Goal: Task Accomplishment & Management: Use online tool/utility

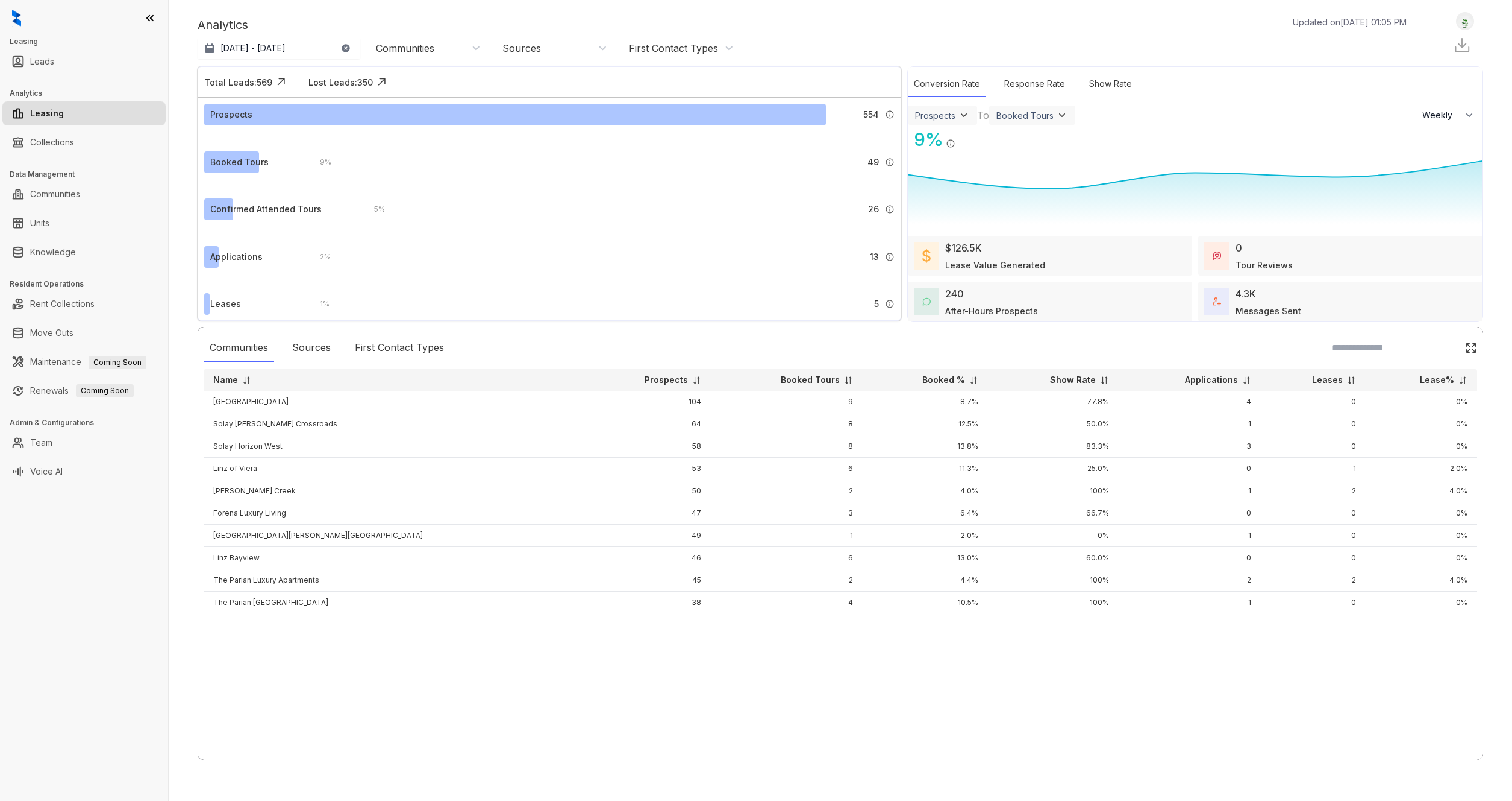
select select "******"
click at [42, 64] on link "Leads" at bounding box center [42, 61] width 24 height 24
click at [43, 59] on link "Leads" at bounding box center [42, 61] width 24 height 24
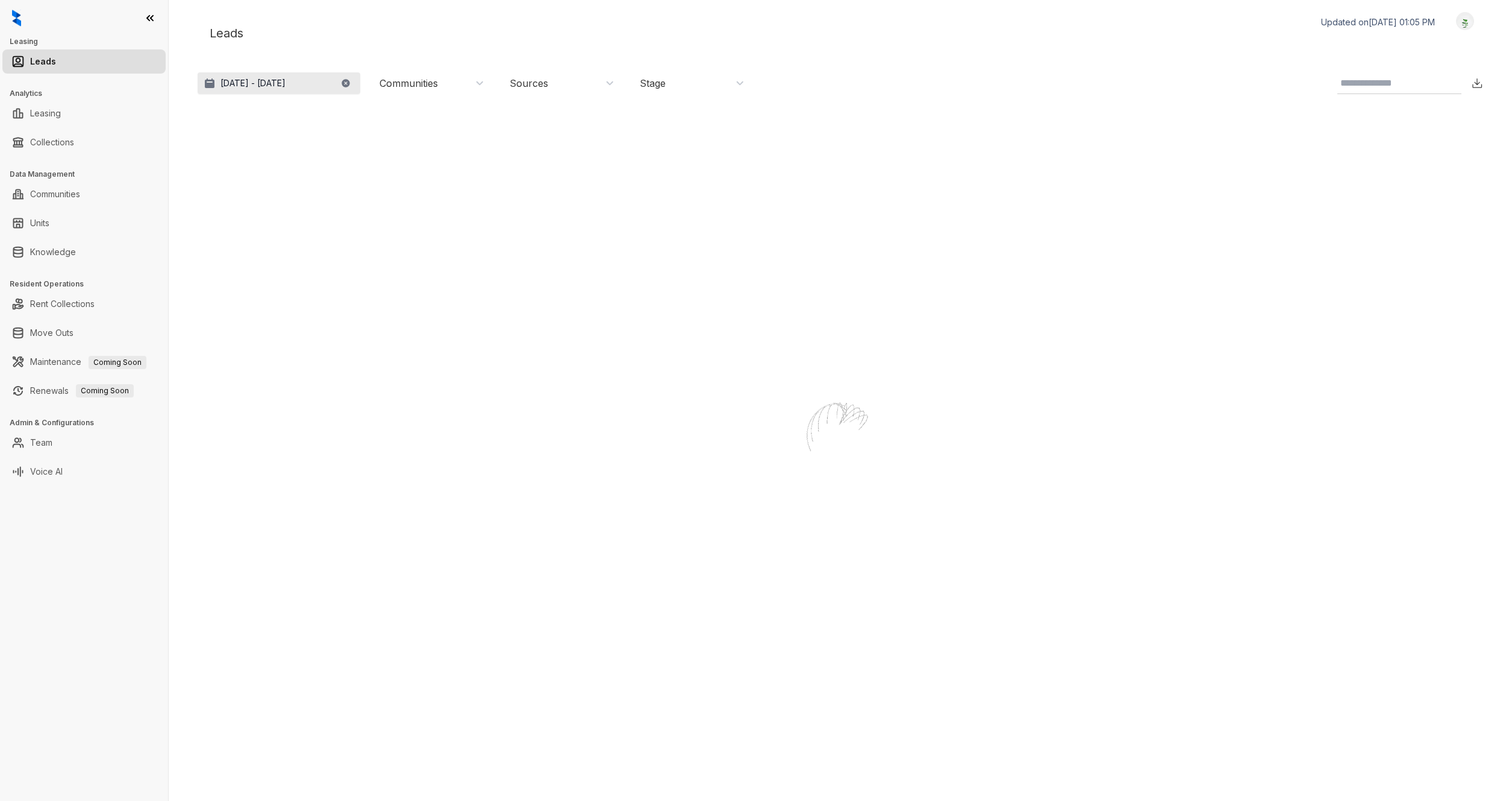
click at [338, 87] on button "[DATE] - [DATE]" at bounding box center [279, 83] width 163 height 22
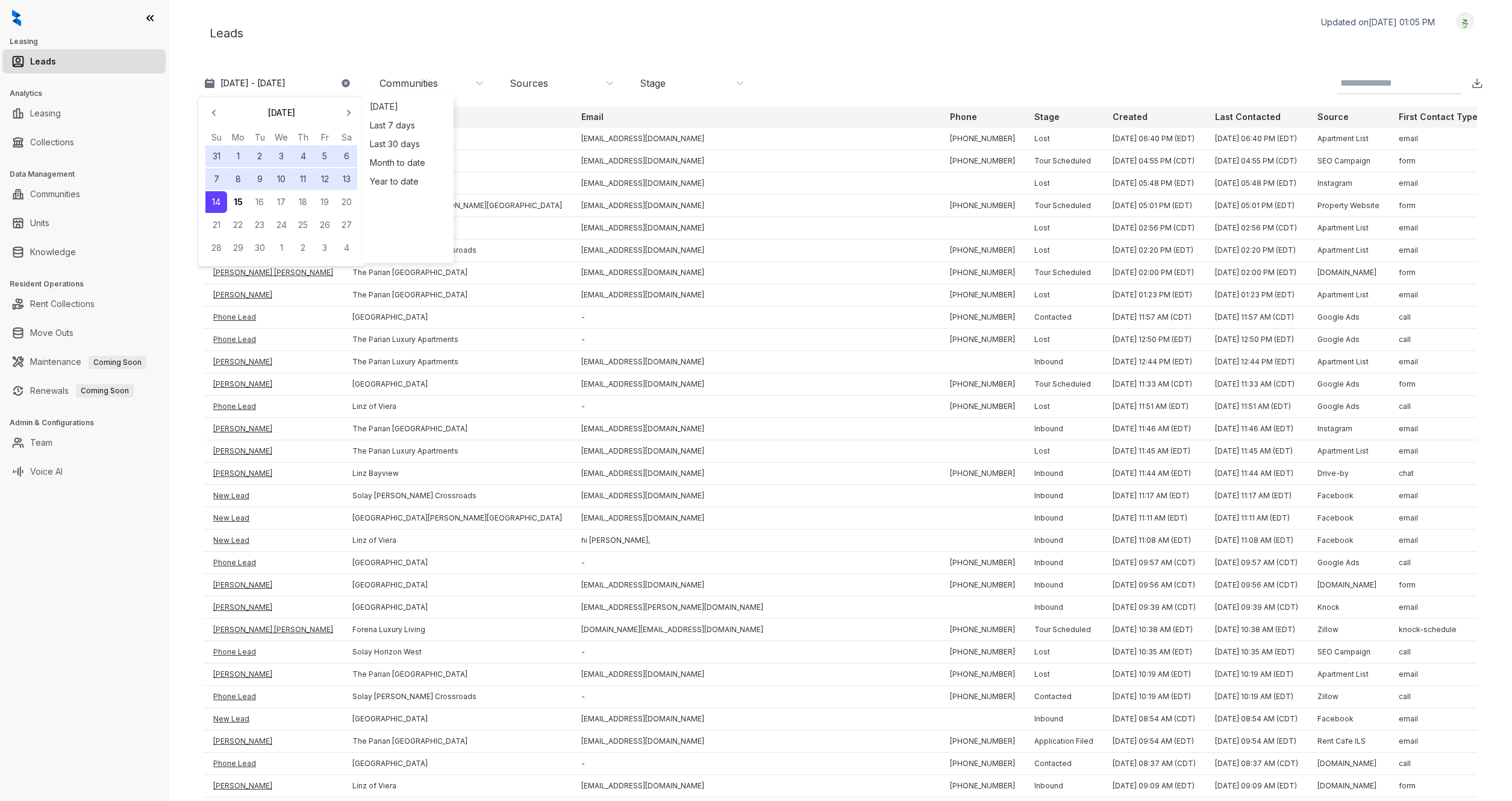
click at [215, 199] on button "14" at bounding box center [217, 202] width 22 height 22
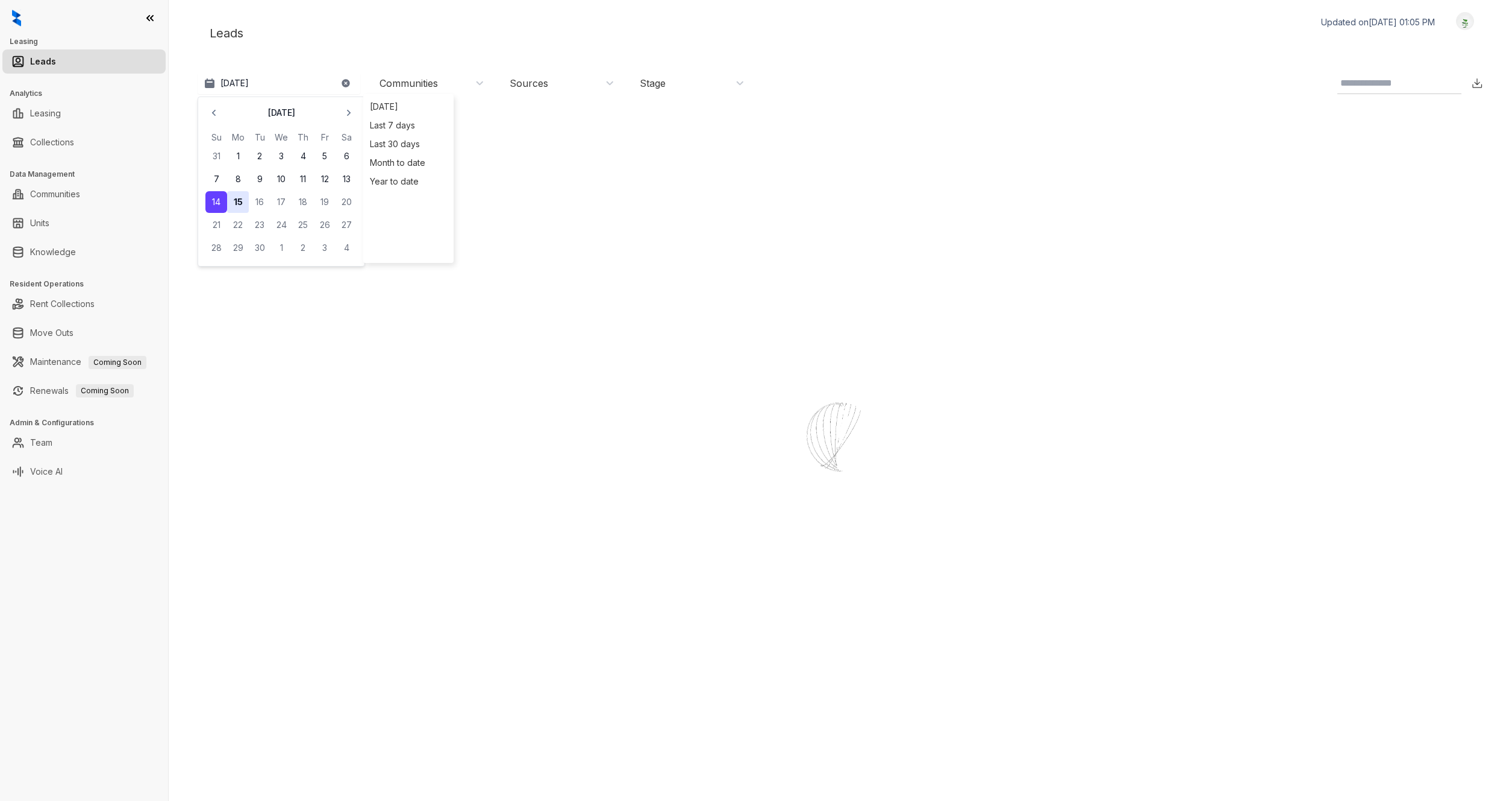
click at [234, 199] on button "15" at bounding box center [238, 202] width 22 height 22
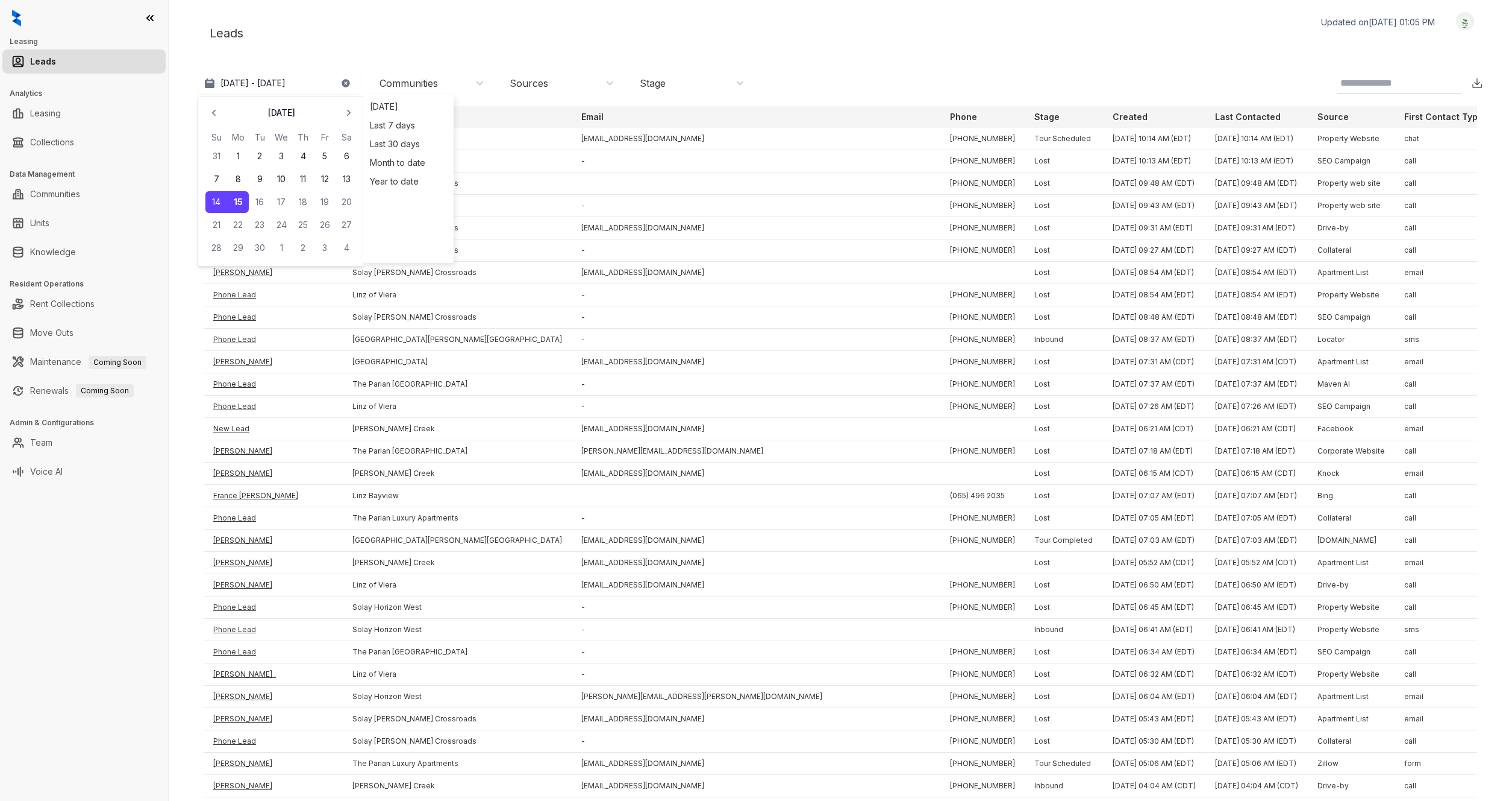
click at [236, 202] on button "15" at bounding box center [238, 202] width 22 height 22
drag, startPoint x: 379, startPoint y: 57, endPoint x: 419, endPoint y: 82, distance: 47.2
click at [379, 58] on div "Leads Updated on Sep 15, 2025, 01:05 PM Logout Sep 15, 2025 September 2025 Su M…" at bounding box center [841, 388] width 1286 height 752
click at [433, 88] on div "Communities" at bounding box center [409, 83] width 58 height 13
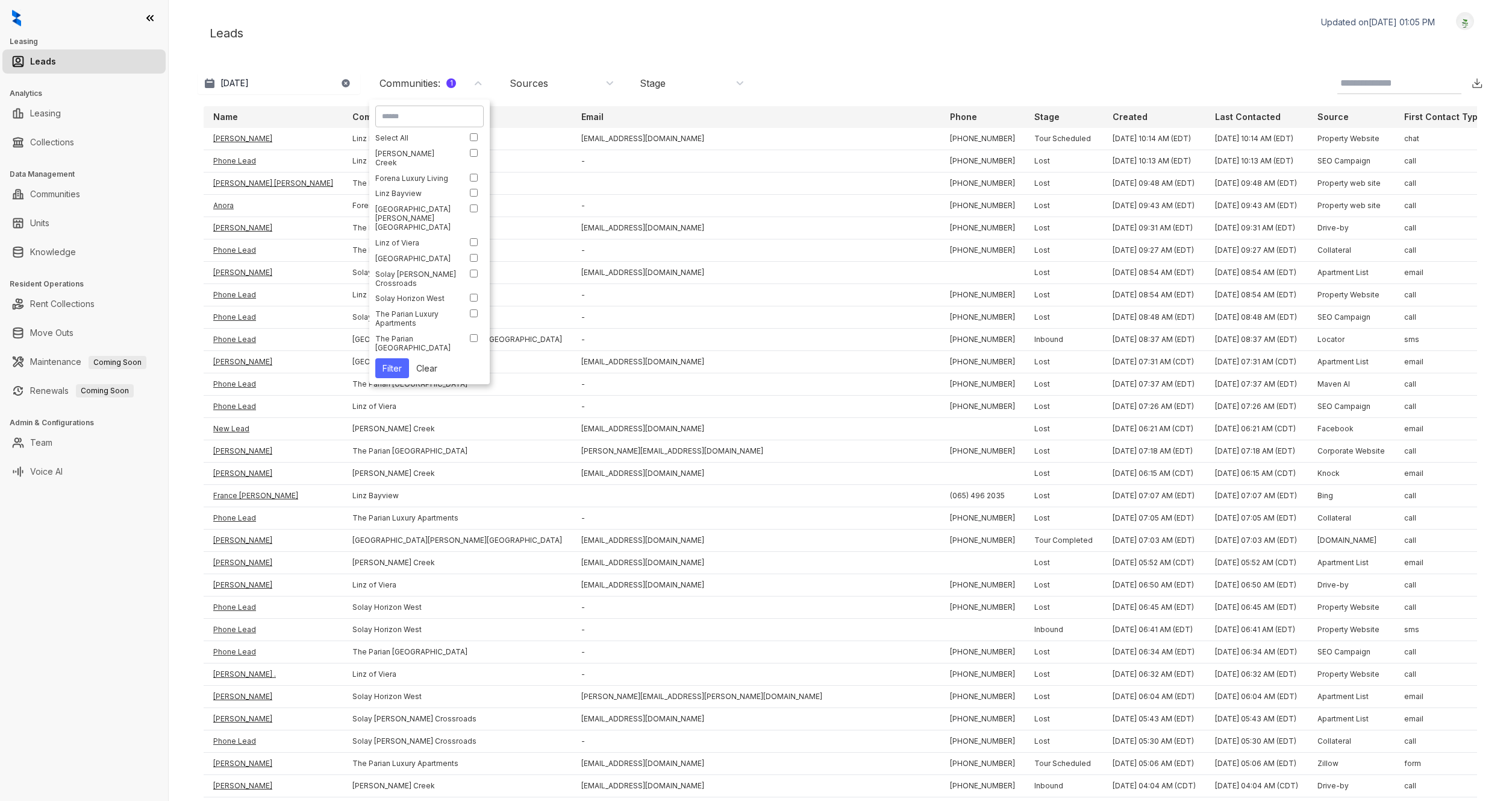
click at [392, 358] on button "Filter" at bounding box center [392, 367] width 34 height 20
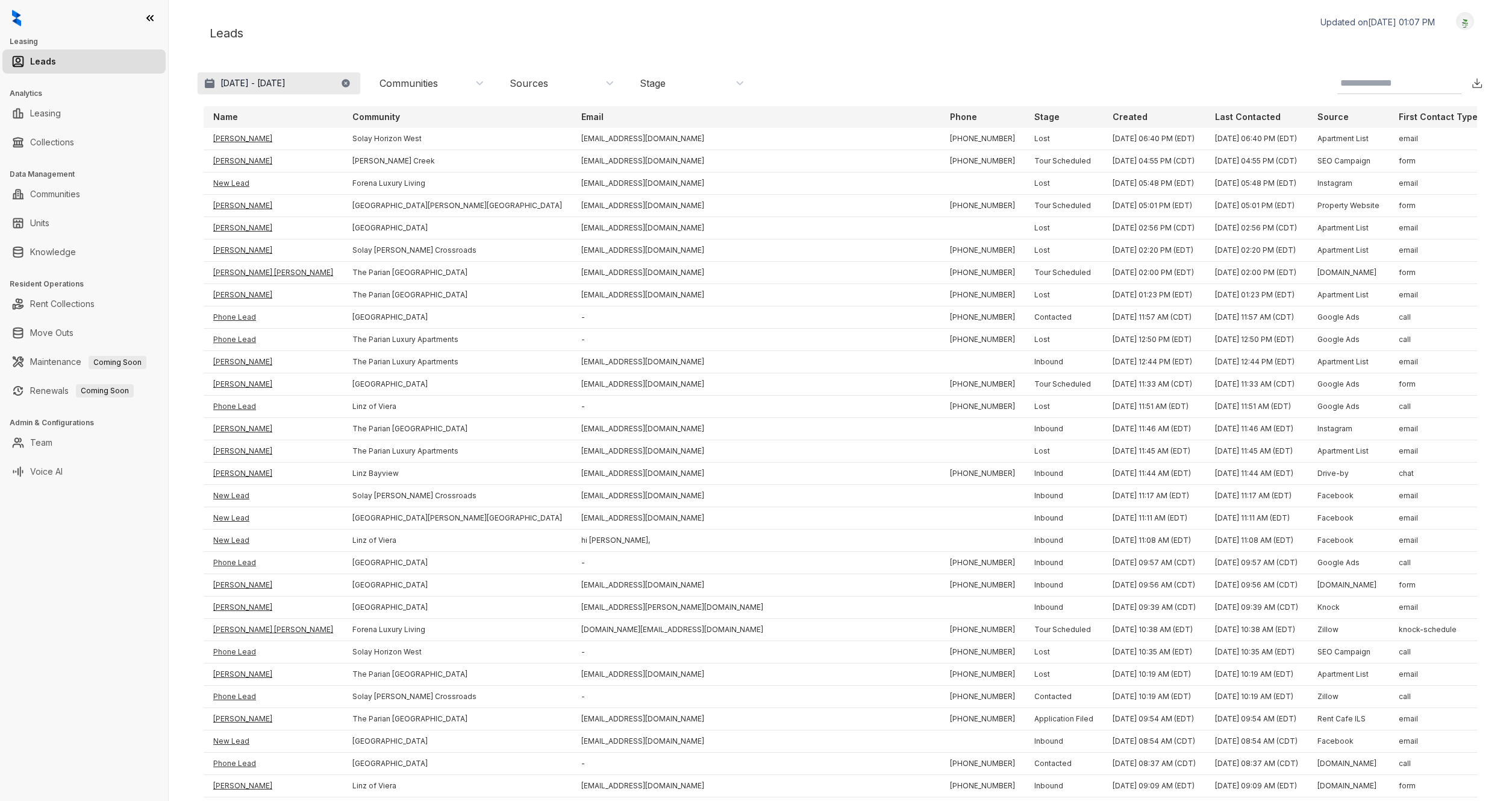
click at [285, 84] on p "[DATE] - [DATE]" at bounding box center [252, 83] width 65 height 12
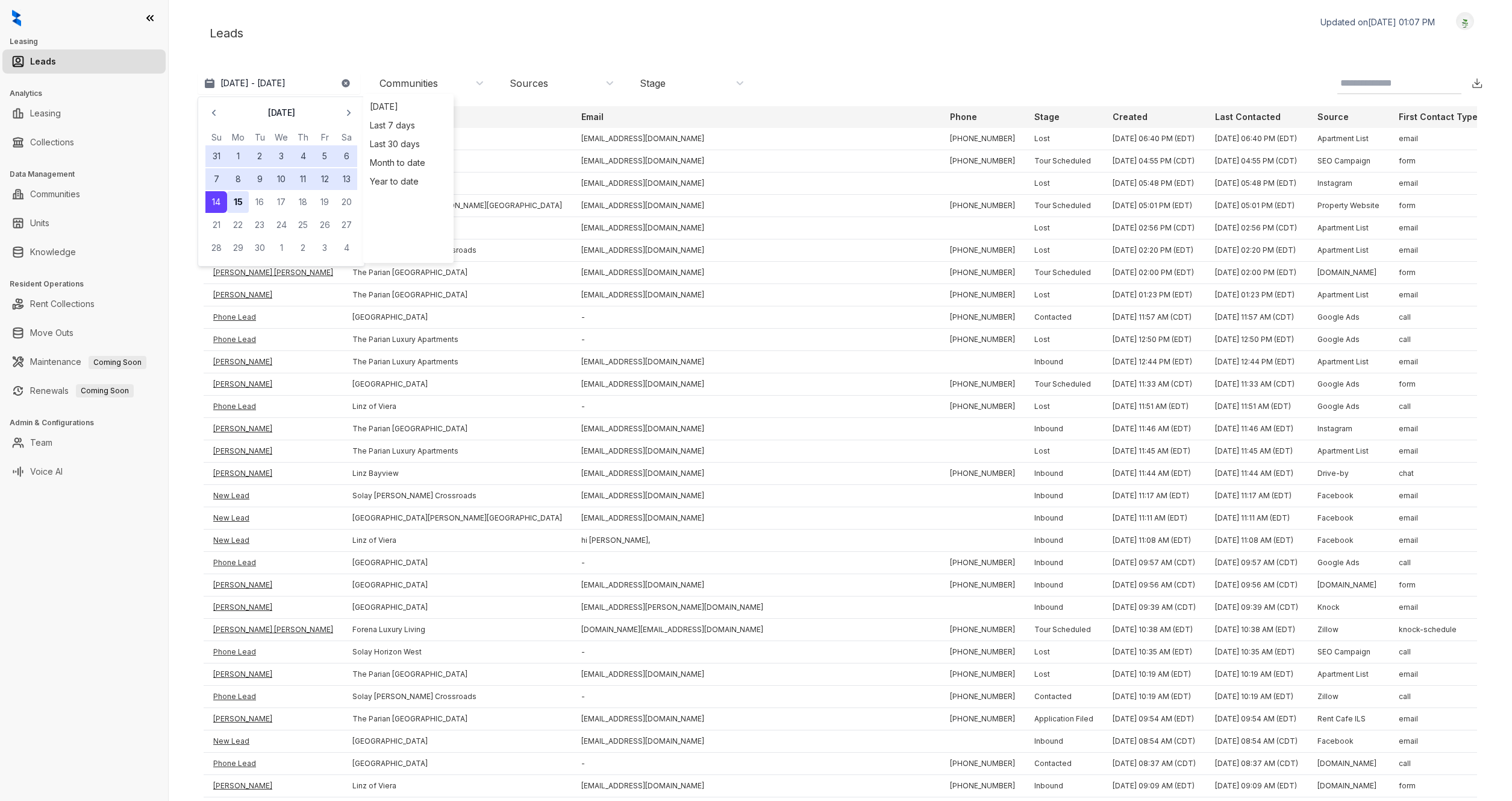
click at [236, 199] on button "15" at bounding box center [238, 202] width 22 height 22
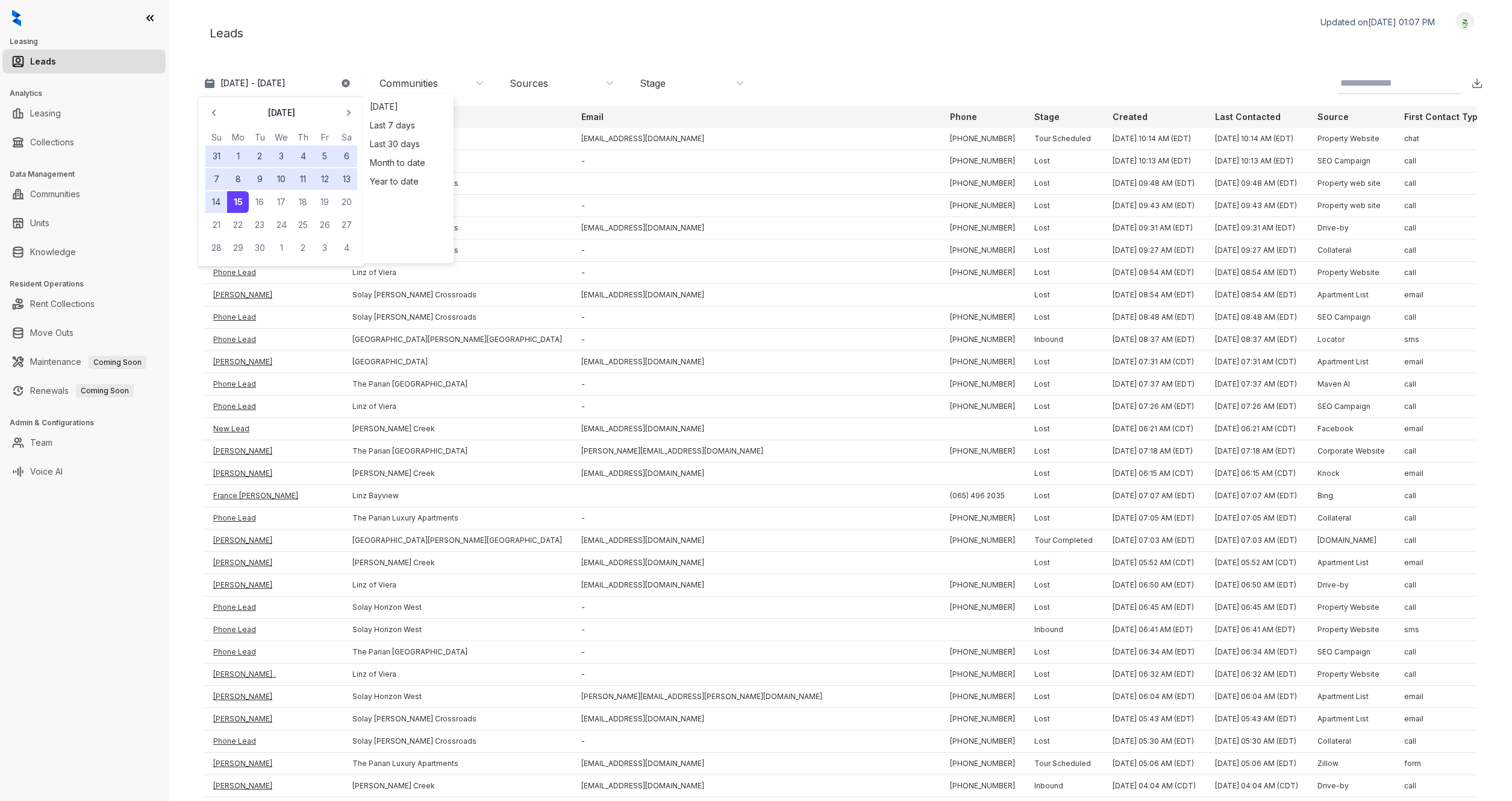
click at [234, 201] on button "15" at bounding box center [238, 202] width 22 height 22
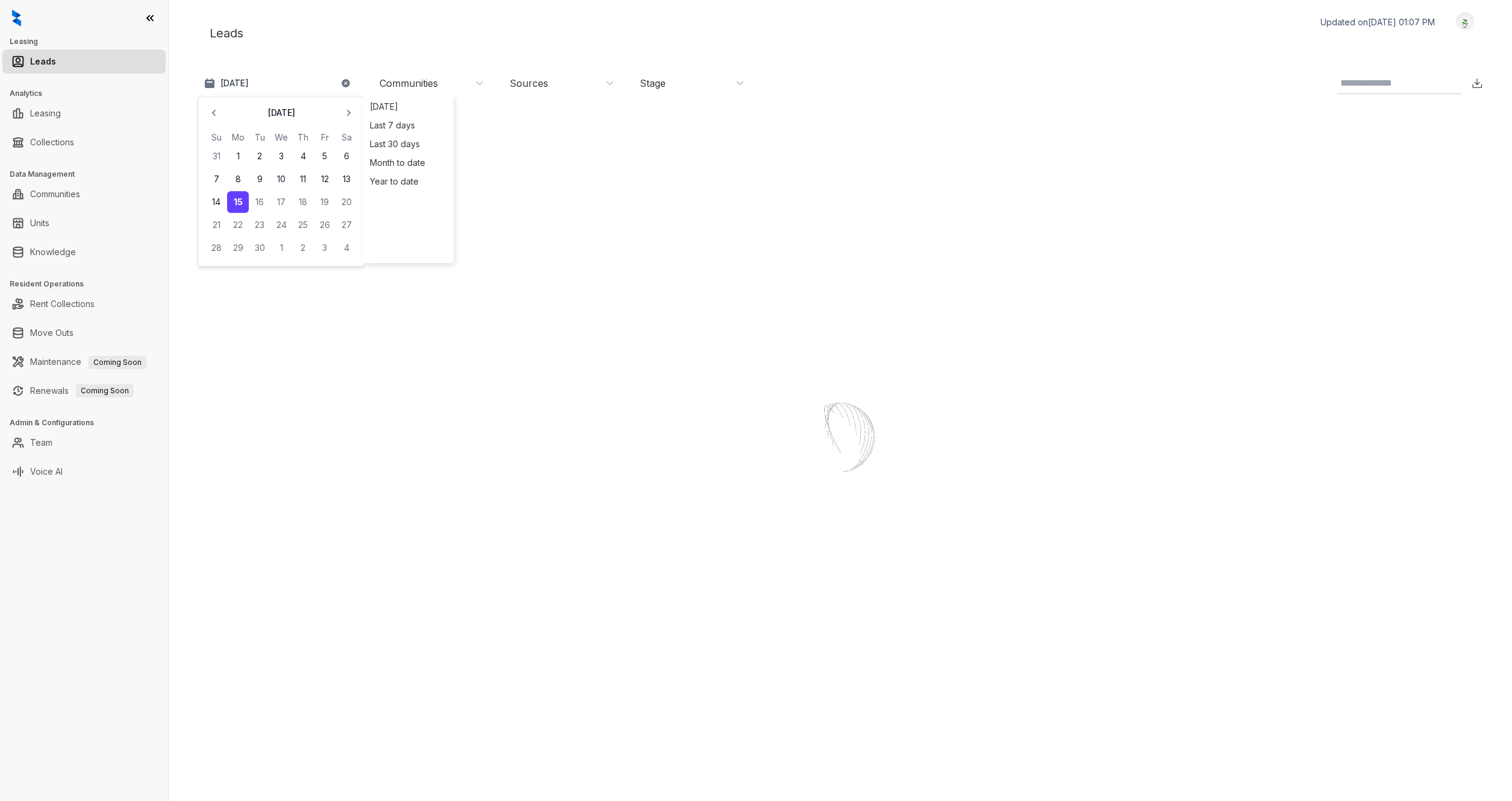
click at [382, 107] on div "[DATE]" at bounding box center [409, 107] width 85 height 19
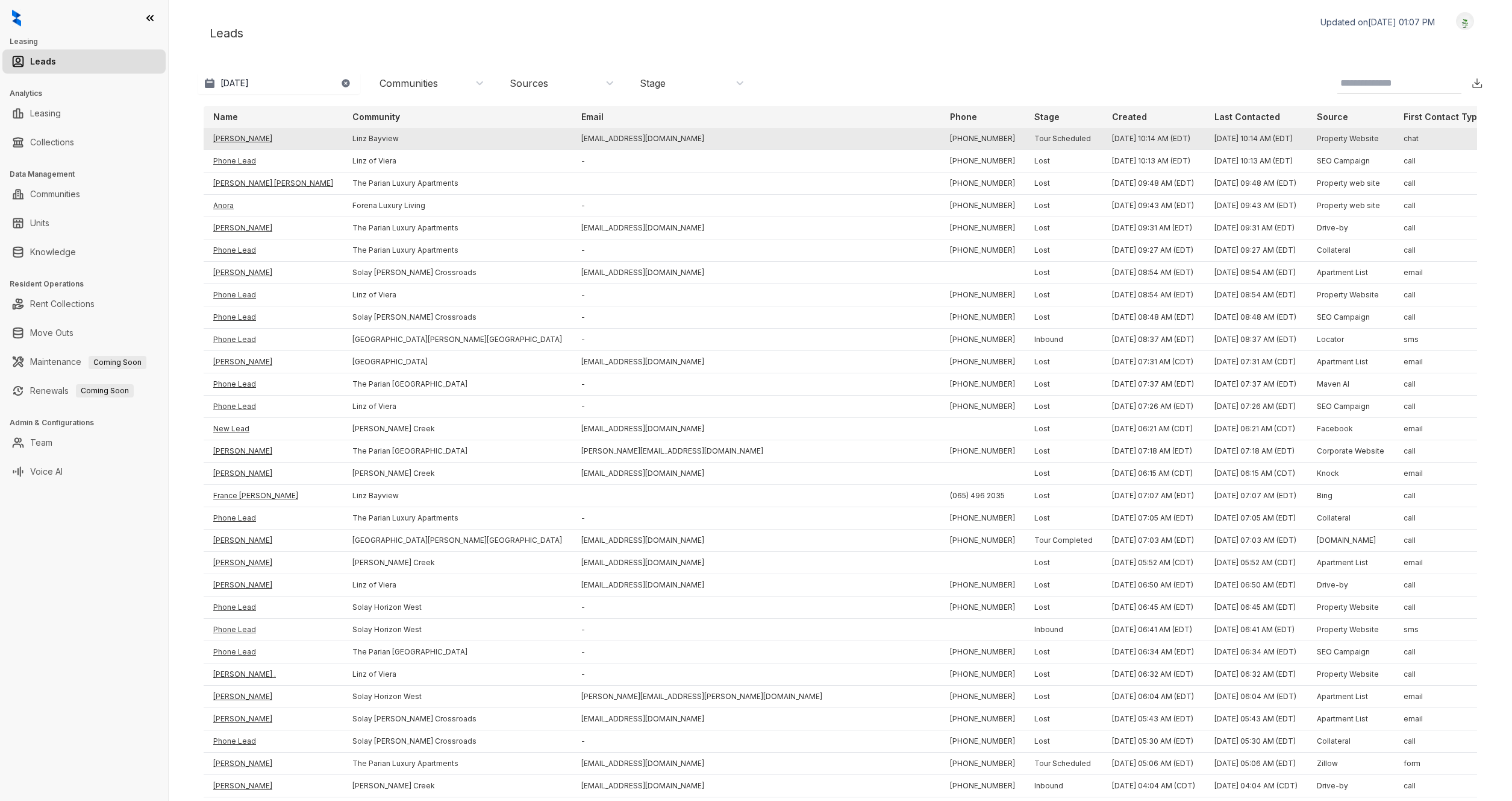
click at [248, 139] on td "[PERSON_NAME]" at bounding box center [273, 139] width 139 height 23
